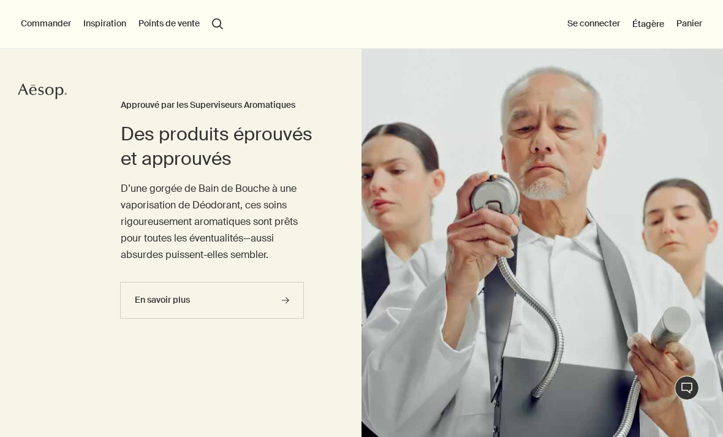
scroll to position [70, 0]
click at [47, 20] on button "Commander" at bounding box center [46, 24] width 50 height 12
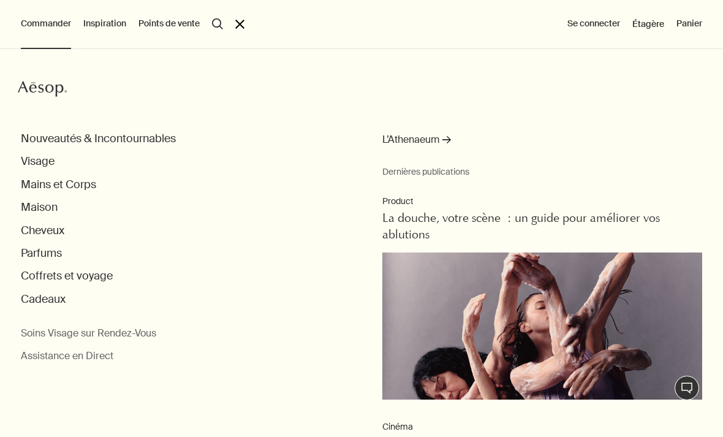
click at [51, 206] on button "Maison" at bounding box center [39, 207] width 37 height 14
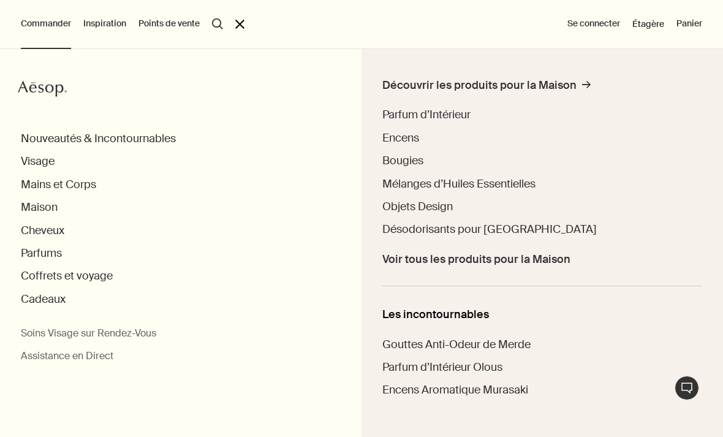
scroll to position [52, 0]
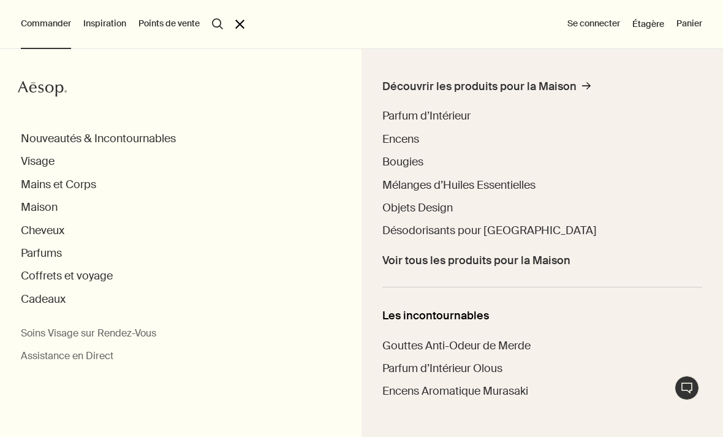
click at [34, 18] on button "Commander" at bounding box center [46, 24] width 50 height 12
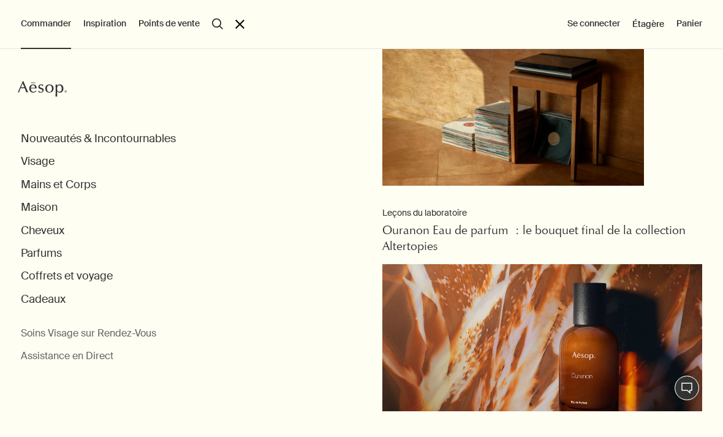
scroll to position [873, 0]
click at [198, 18] on button "Points de vente" at bounding box center [168, 24] width 61 height 12
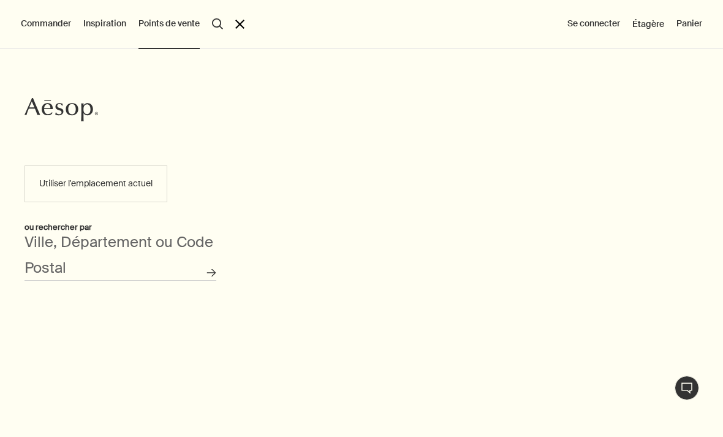
click at [115, 21] on button "Inspiration" at bounding box center [104, 24] width 43 height 12
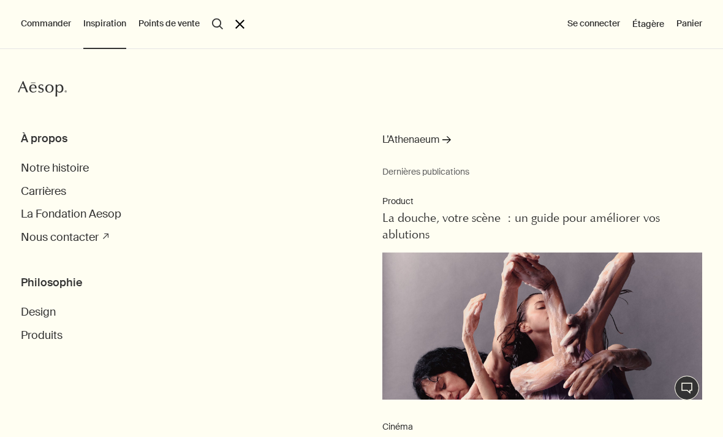
click at [30, 11] on div "Commander Aesop Nouveautés & Incontournables Visage Mains et Corps Maison Cheve…" at bounding box center [361, 218] width 723 height 437
click at [32, 18] on button "Commander" at bounding box center [46, 24] width 50 height 12
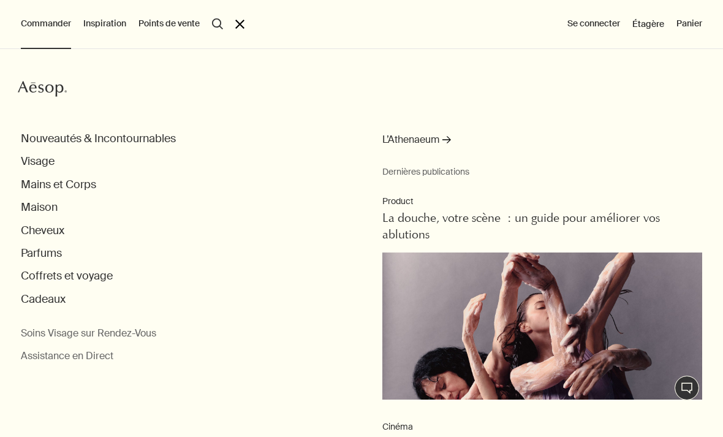
click at [94, 184] on button "Mains et Corps" at bounding box center [58, 185] width 75 height 14
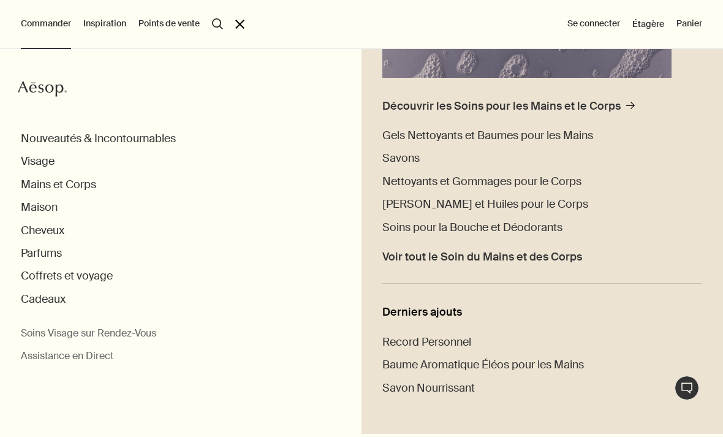
scroll to position [292, 0]
click at [565, 142] on span "Gels Nettoyants et Baumes pour les Mains" at bounding box center [487, 136] width 211 height 15
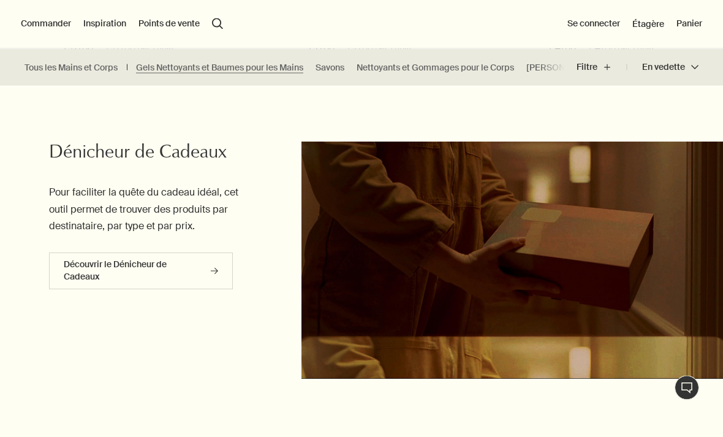
scroll to position [2911, 0]
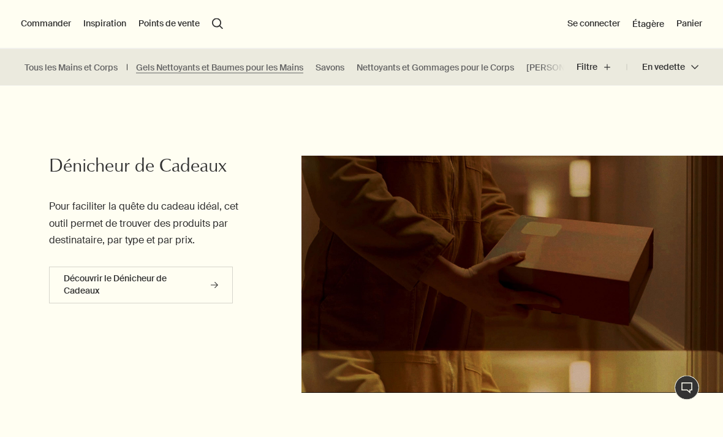
click at [542, 64] on link "[PERSON_NAME] et Huiles pour le Corps" at bounding box center [607, 68] width 162 height 12
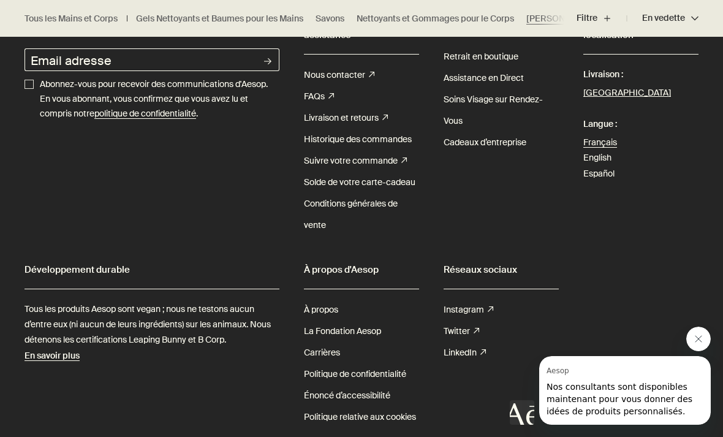
scroll to position [2994, 0]
